Goal: Transaction & Acquisition: Subscribe to service/newsletter

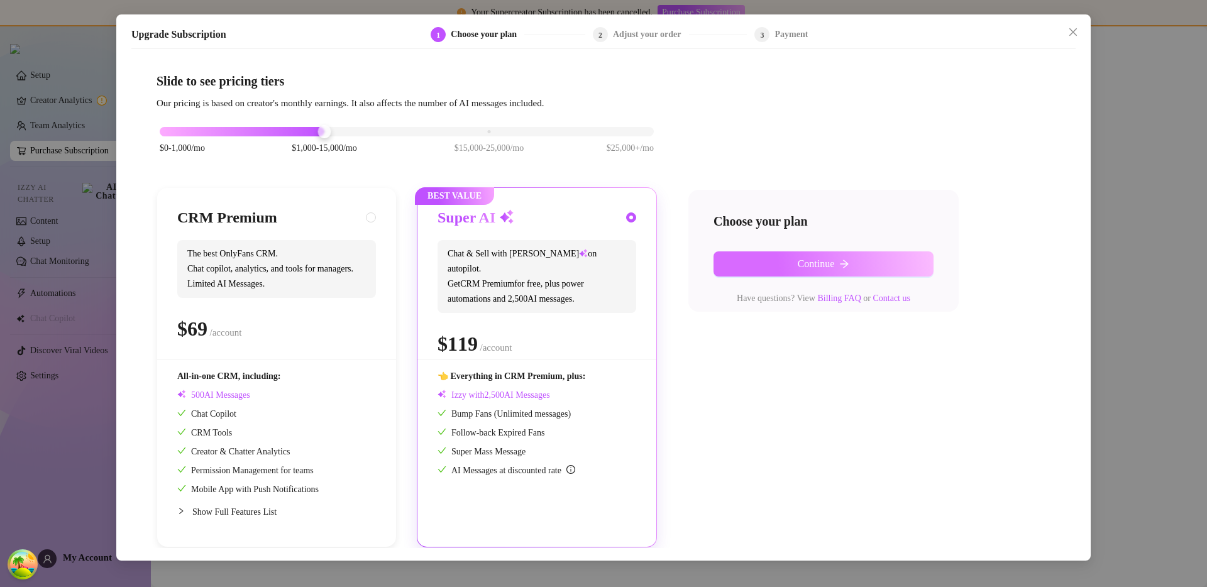
click at [800, 253] on button "Continue" at bounding box center [824, 263] width 220 height 25
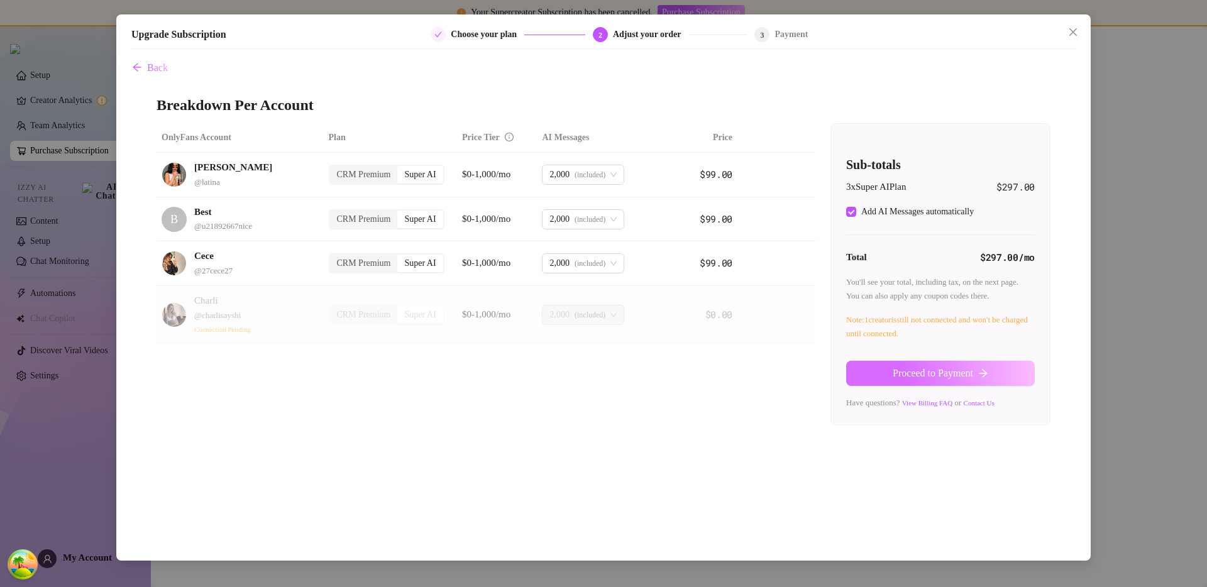
click at [900, 369] on span "Proceed to Payment" at bounding box center [933, 373] width 80 height 11
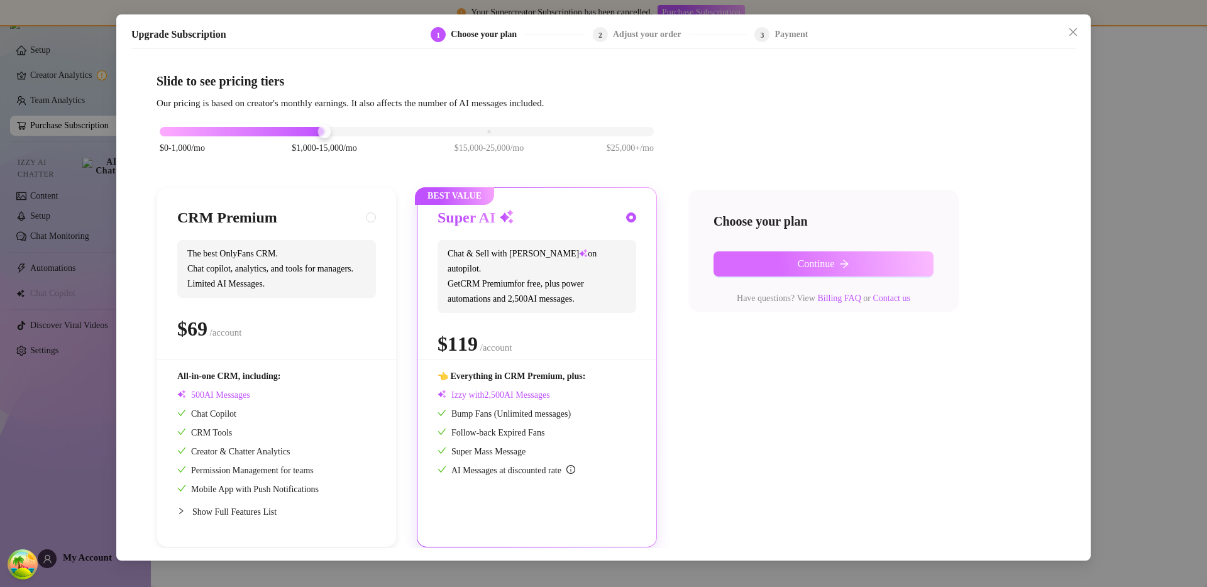
click at [838, 265] on button "Continue" at bounding box center [824, 263] width 220 height 25
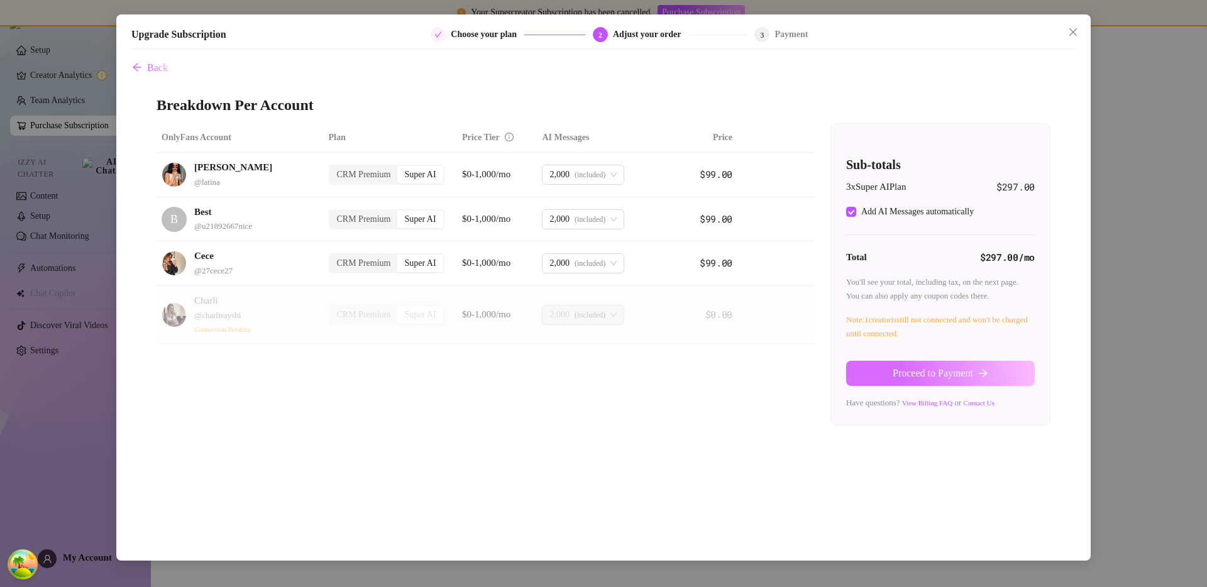
click at [922, 372] on span "Proceed to Payment" at bounding box center [933, 373] width 80 height 11
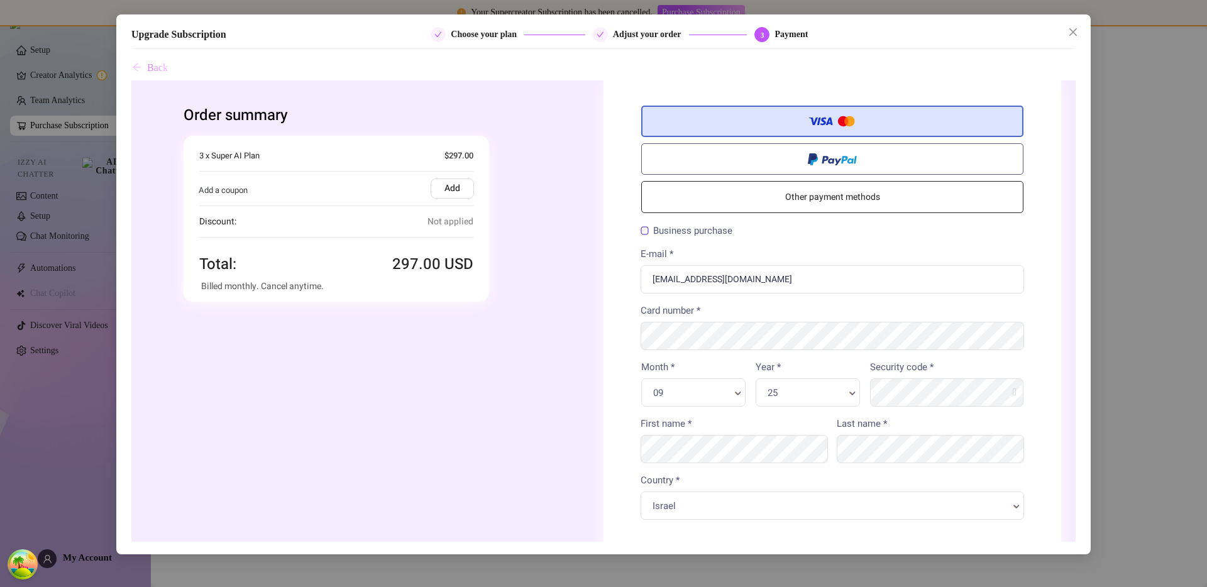
click at [160, 69] on span "Back" at bounding box center [157, 67] width 21 height 11
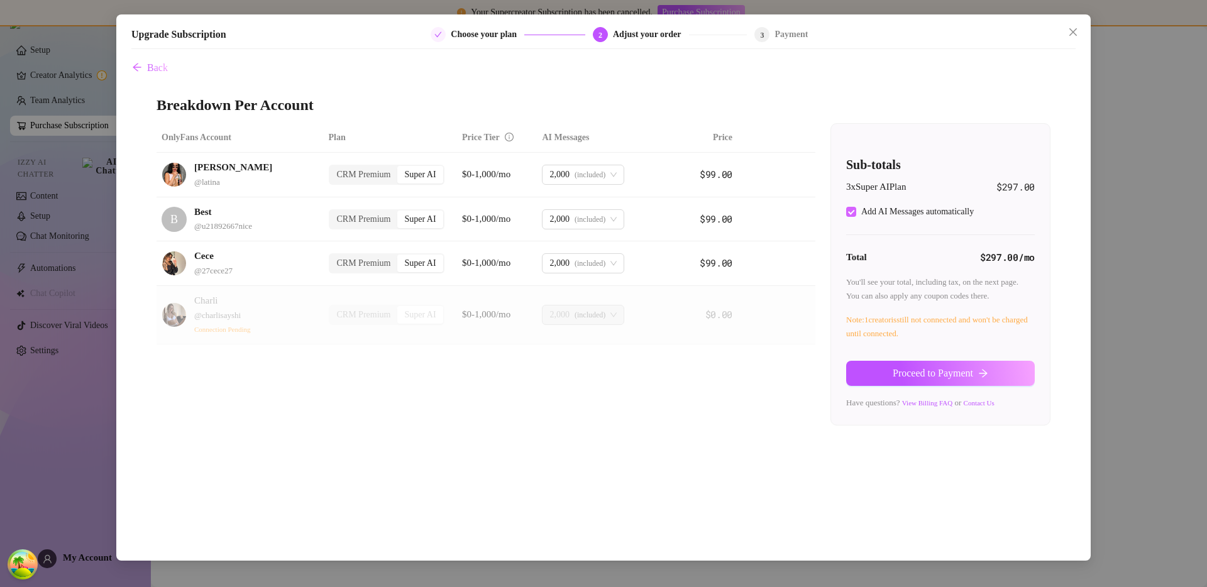
click at [900, 207] on div "Add AI Messages automatically" at bounding box center [917, 212] width 113 height 14
click at [856, 207] on input "Add AI Messages automatically" at bounding box center [851, 212] width 10 height 10
checkbox input "false"
click at [897, 366] on button "Proceed to Payment" at bounding box center [940, 373] width 189 height 25
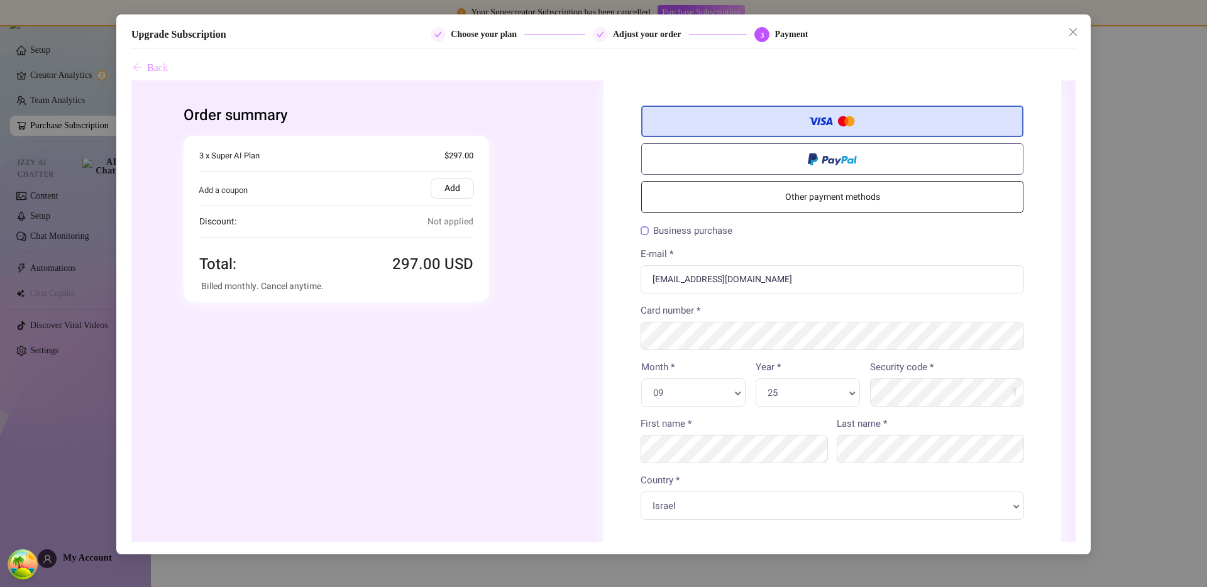
click at [163, 73] on span "Back" at bounding box center [157, 67] width 21 height 11
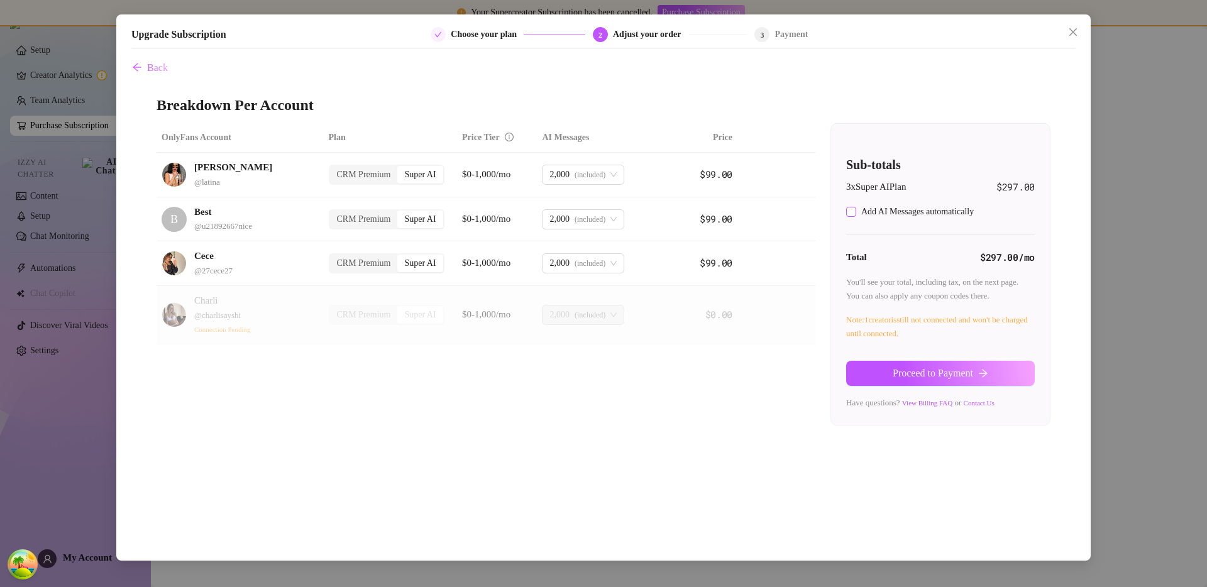
click at [917, 218] on div "Add AI Messages automatically" at bounding box center [917, 212] width 113 height 14
click at [856, 217] on input "Add AI Messages automatically" at bounding box center [851, 212] width 10 height 10
checkbox input "true"
click at [931, 370] on span "Proceed to Payment" at bounding box center [933, 373] width 80 height 11
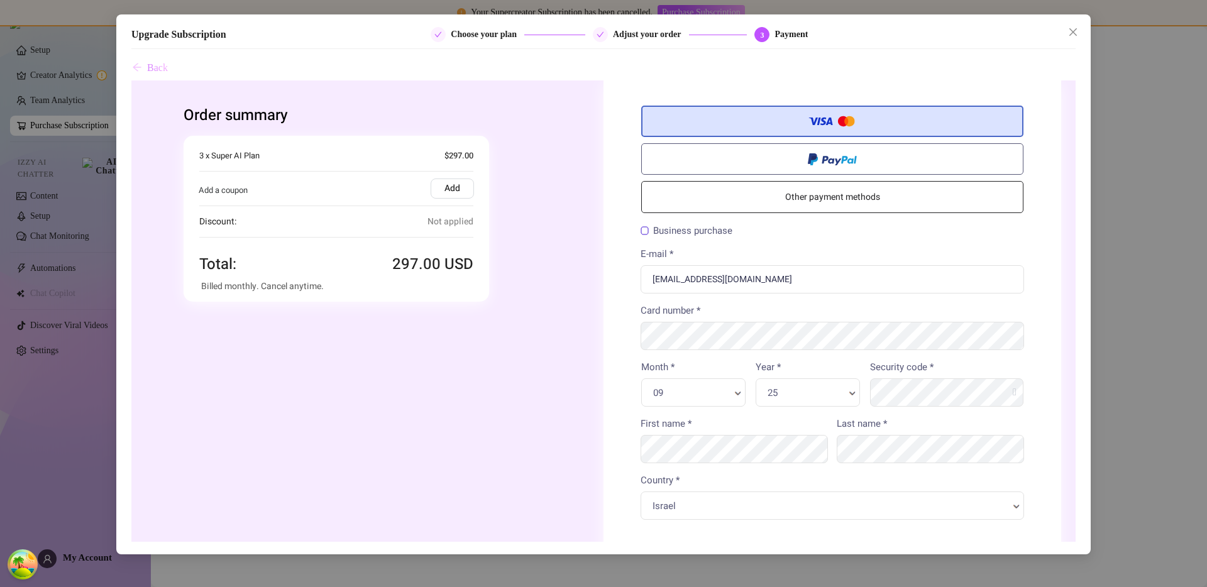
click at [147, 63] on span "Back" at bounding box center [157, 67] width 21 height 11
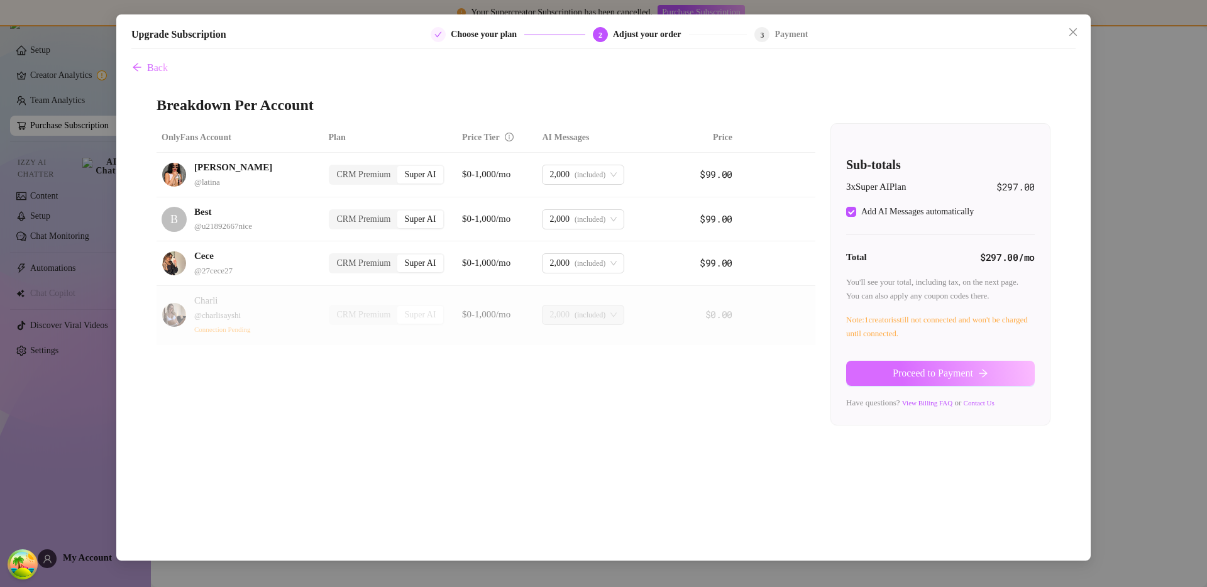
click at [893, 377] on span "Proceed to Payment" at bounding box center [933, 373] width 80 height 11
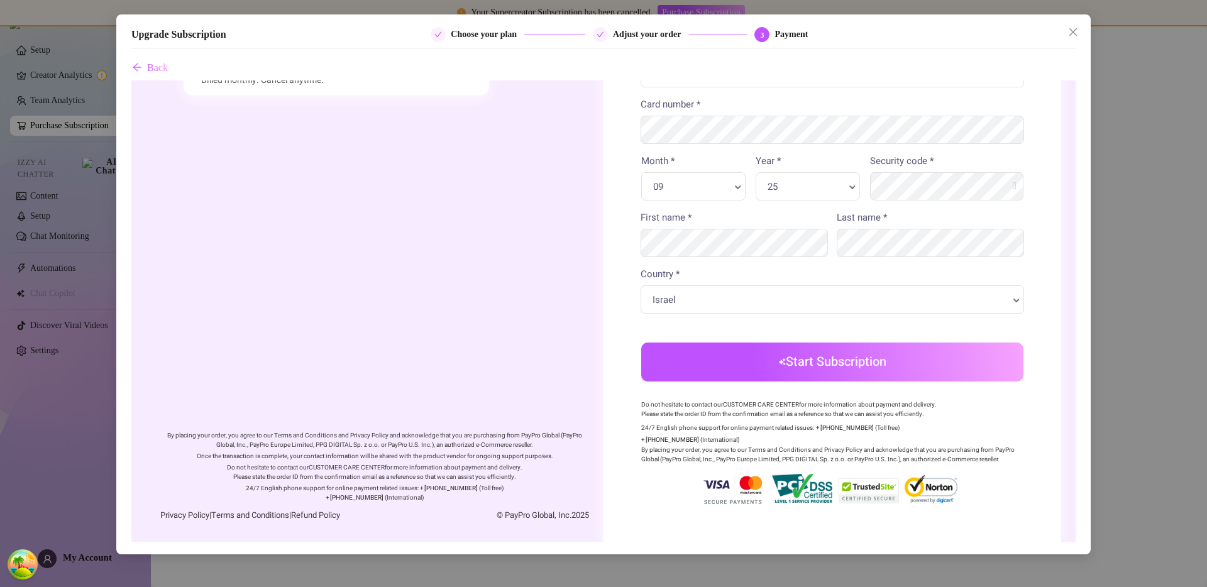
scroll to position [31, 0]
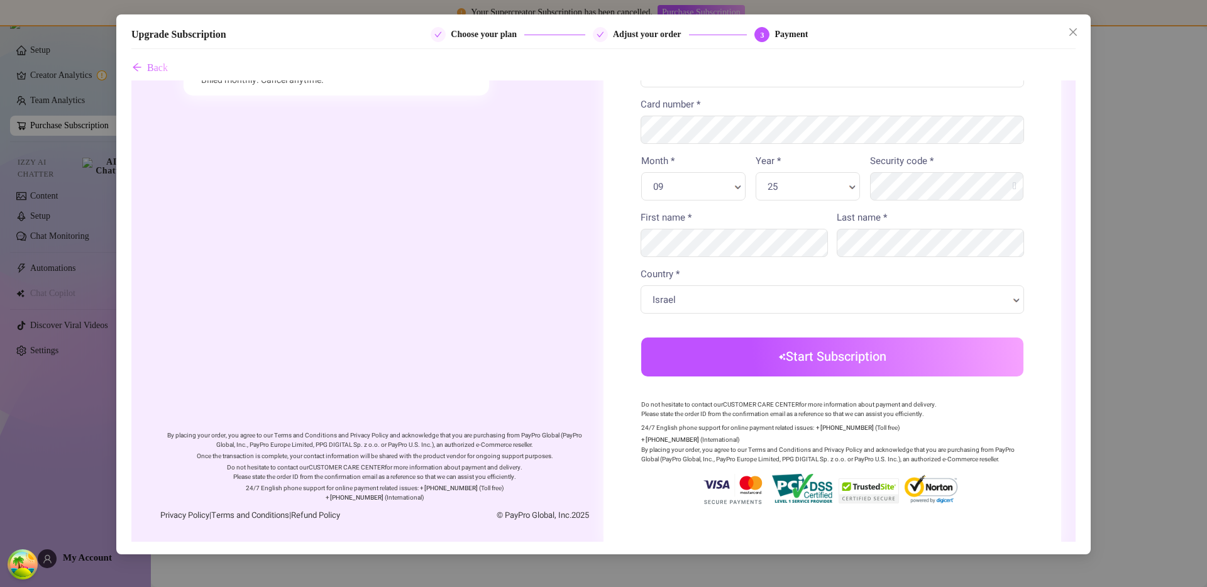
click at [822, 361] on button "Start Subscription" at bounding box center [832, 357] width 382 height 39
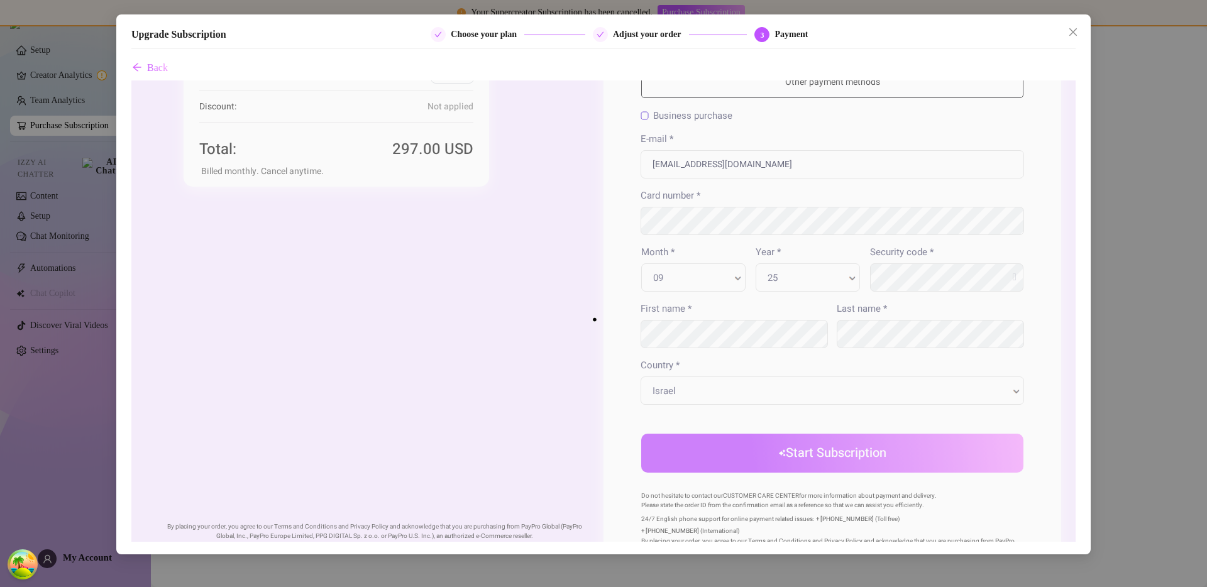
scroll to position [0, 0]
